Goal: Information Seeking & Learning: Understand process/instructions

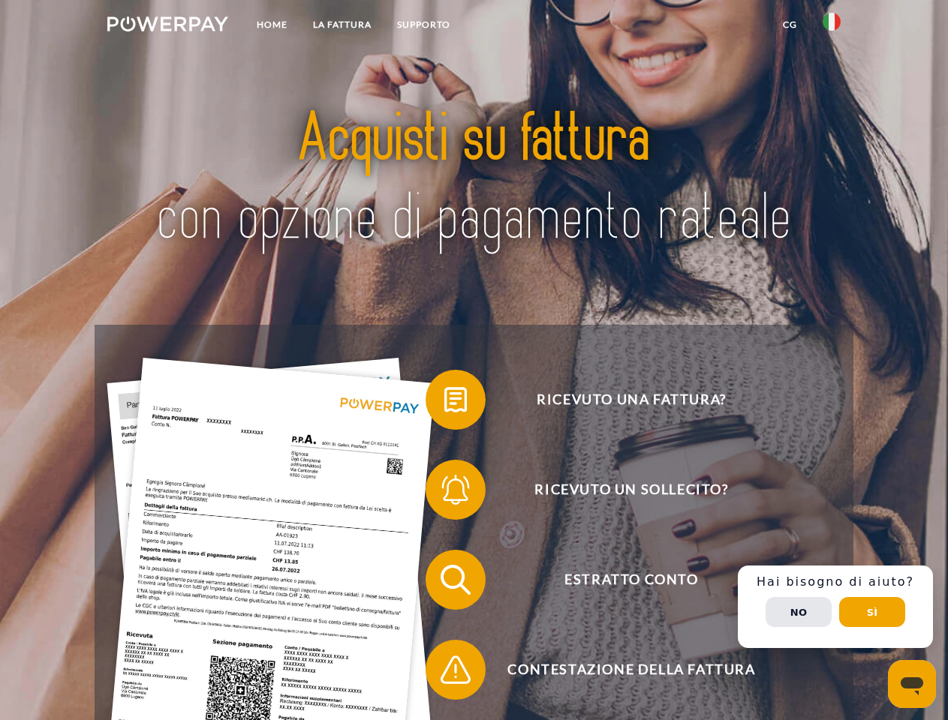
click at [167, 26] on img at bounding box center [167, 24] width 121 height 15
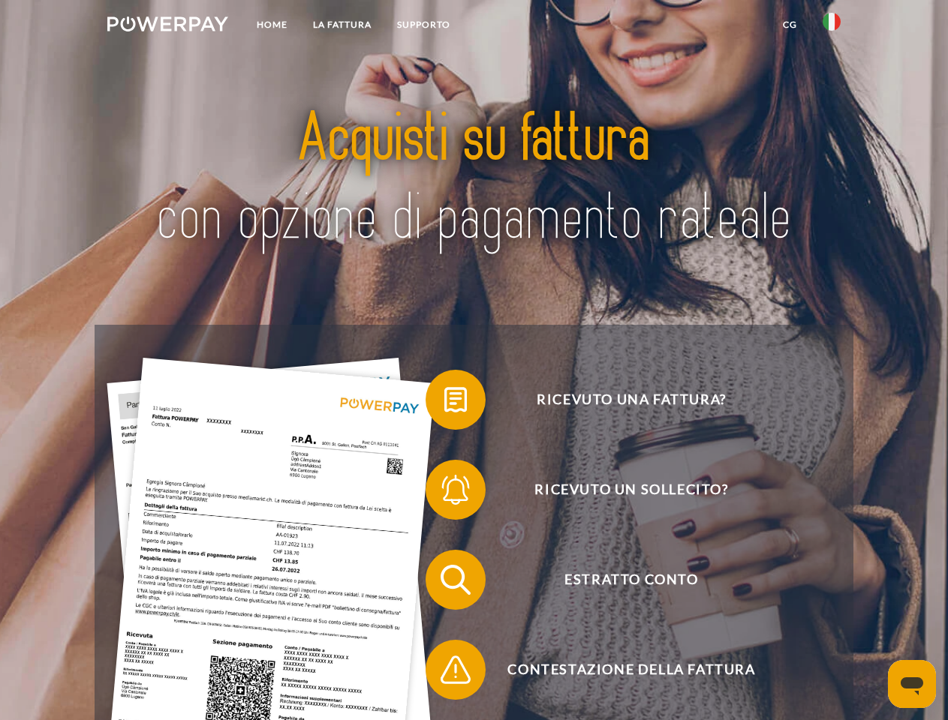
click at [831, 26] on img at bounding box center [831, 22] width 18 height 18
click at [789, 25] on link "CG" at bounding box center [790, 24] width 40 height 27
click at [444, 403] on span at bounding box center [432, 399] width 75 height 75
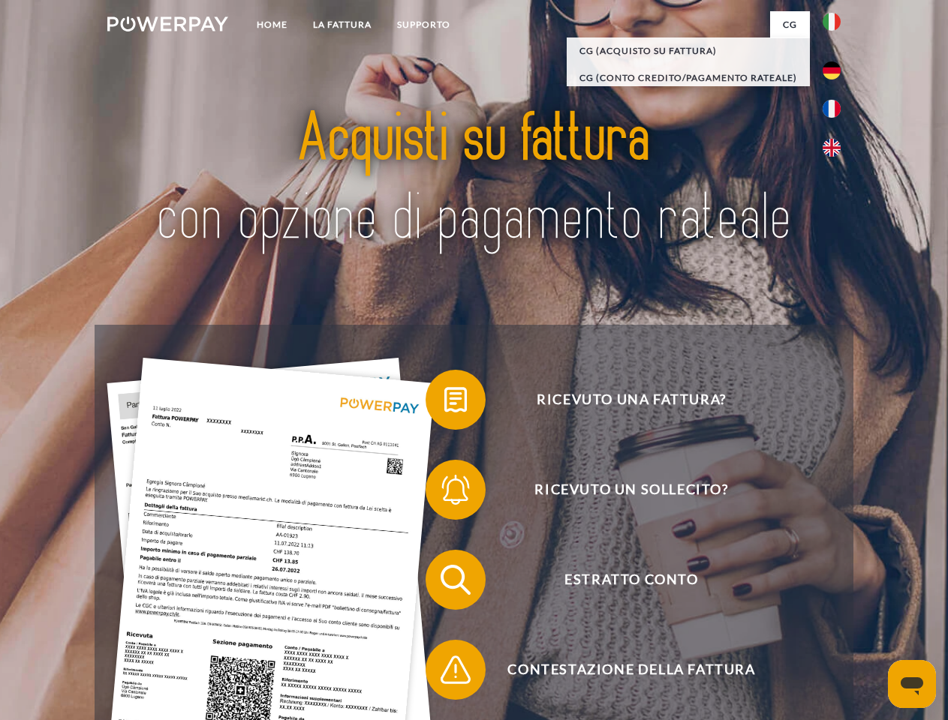
click at [444, 493] on div "Ricevuto una fattura? Ricevuto un sollecito? Estratto conto indietro" at bounding box center [474, 625] width 758 height 600
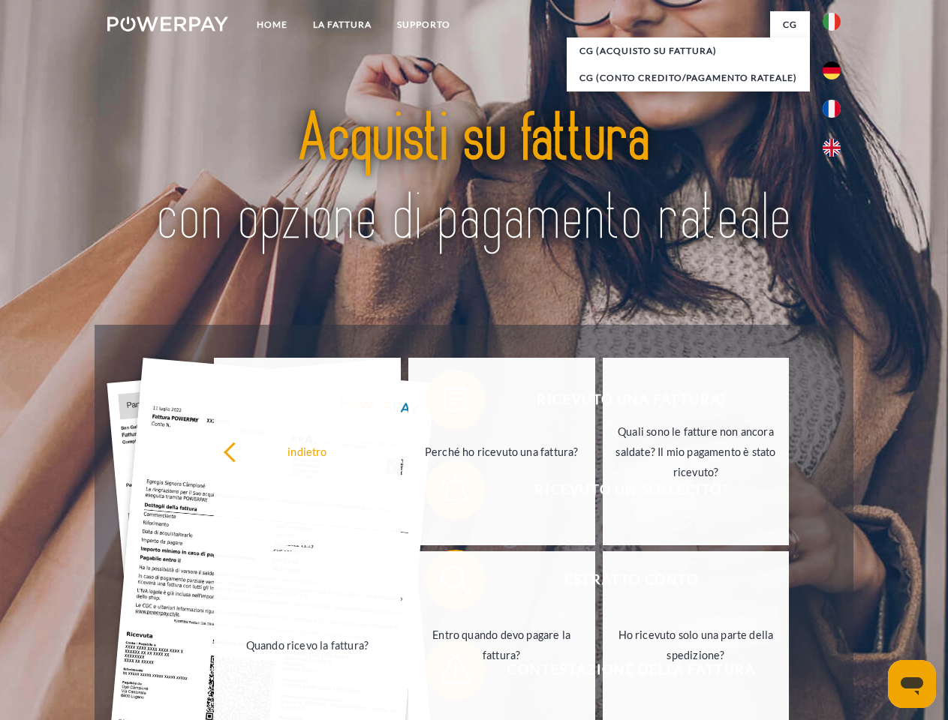
click at [444, 583] on link "Entro quando devo pagare la fattura?" at bounding box center [501, 646] width 187 height 188
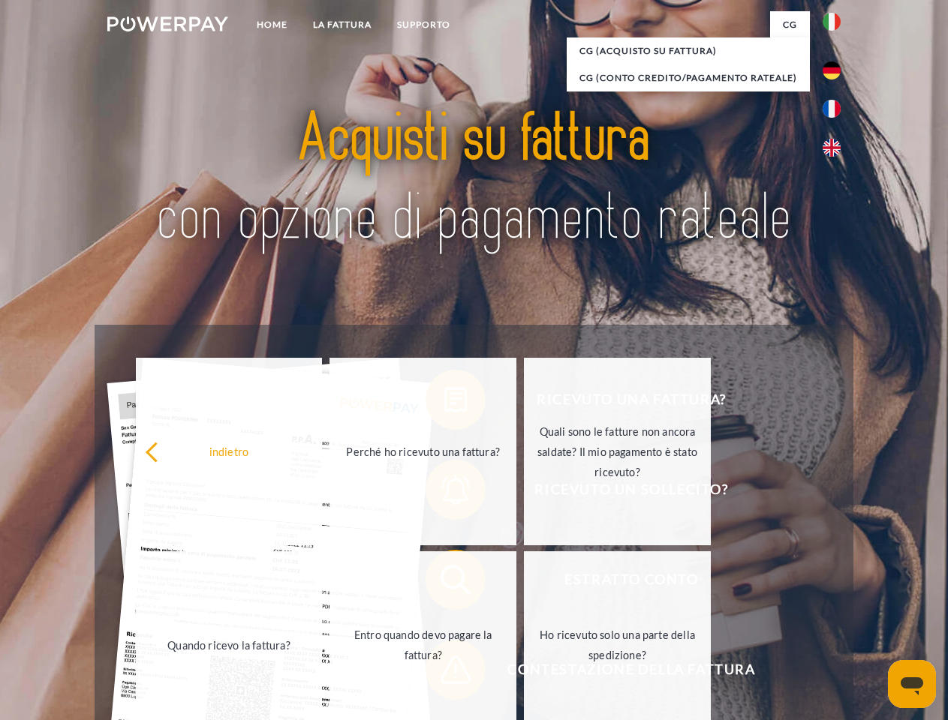
click at [444, 673] on span at bounding box center [432, 670] width 75 height 75
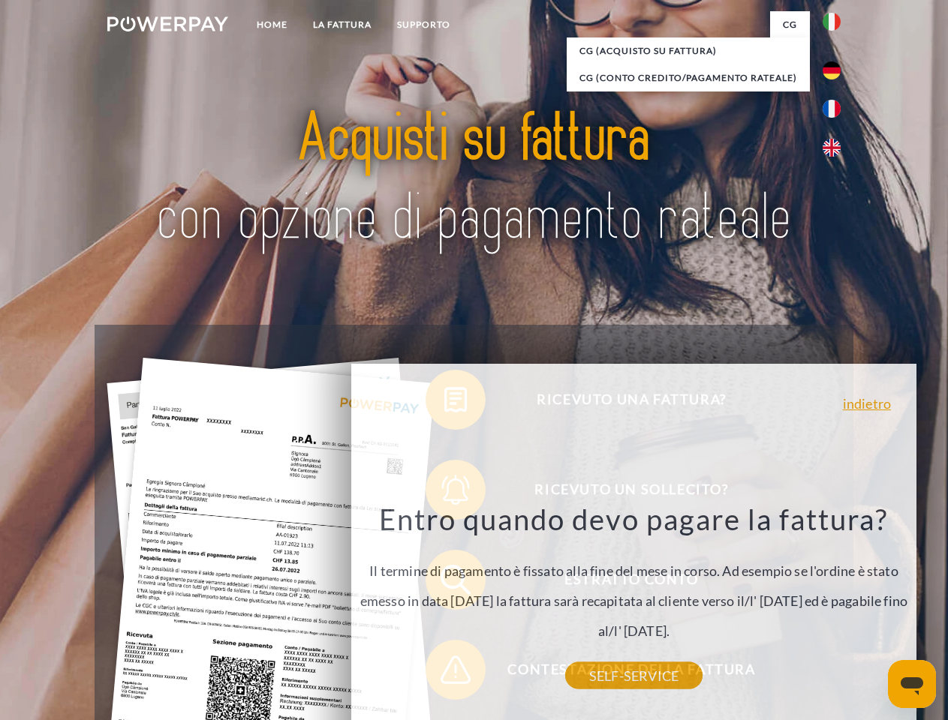
click at [835, 607] on div "Ricevuto una fattura? Ricevuto un sollecito? Estratto conto indietro" at bounding box center [474, 625] width 758 height 600
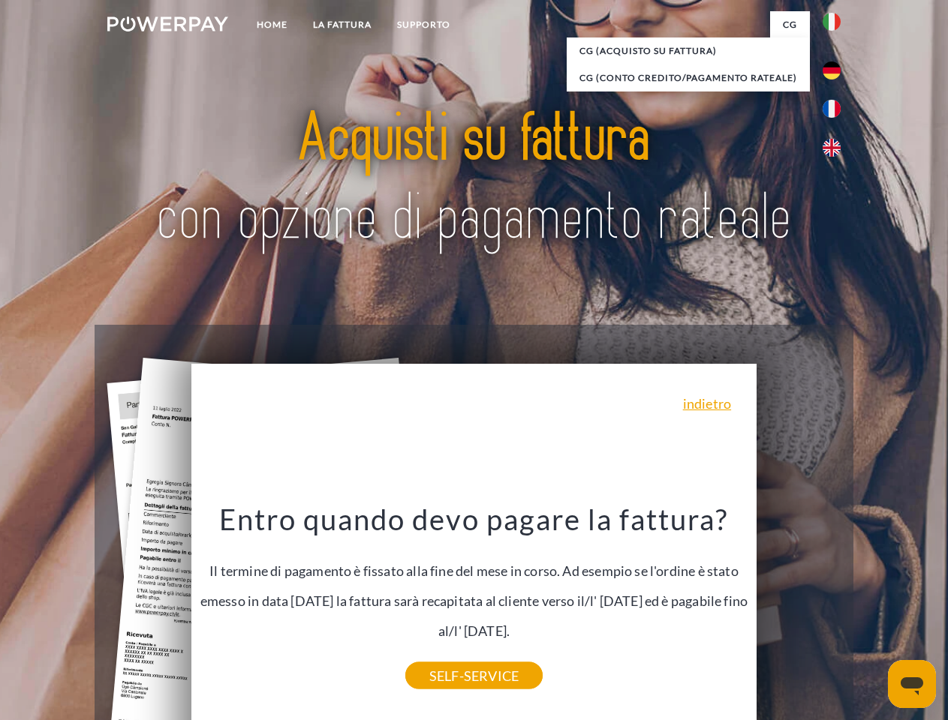
click at [798, 610] on span "Estratto conto" at bounding box center [631, 580] width 368 height 60
click at [872, 612] on header "Home LA FATTURA [GEOGRAPHIC_DATA]" at bounding box center [474, 518] width 948 height 1036
